Goal: Transaction & Acquisition: Purchase product/service

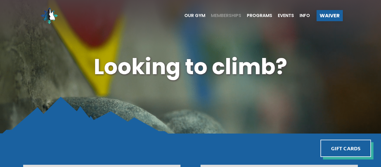
click at [223, 13] on span "Memberships" at bounding box center [226, 15] width 30 height 4
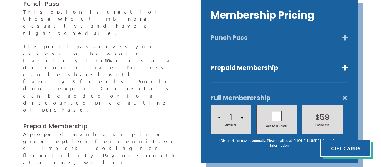
scroll to position [156, 0]
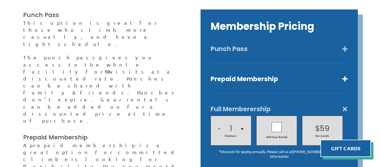
click at [346, 45] on button "Punch Pass" at bounding box center [279, 49] width 137 height 8
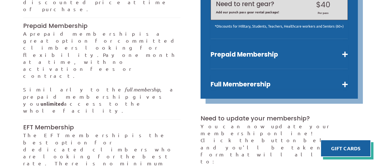
scroll to position [257, 0]
